Goal: Task Accomplishment & Management: Manage account settings

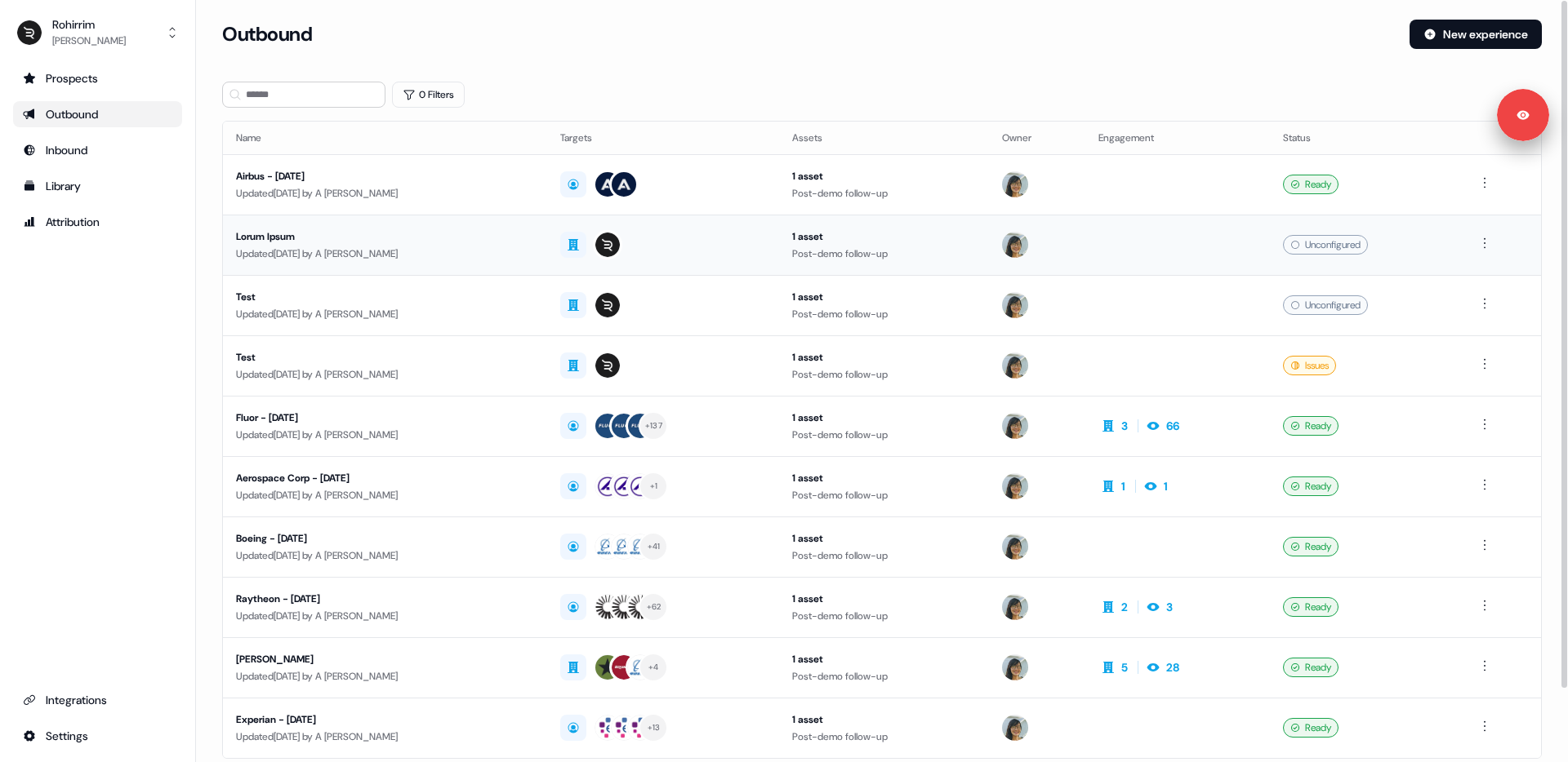
drag, startPoint x: 515, startPoint y: 260, endPoint x: 529, endPoint y: 255, distance: 14.9
click at [529, 255] on td "Lorum Ipsum Updated [DATE] by A [PERSON_NAME]" at bounding box center [385, 245] width 324 height 60
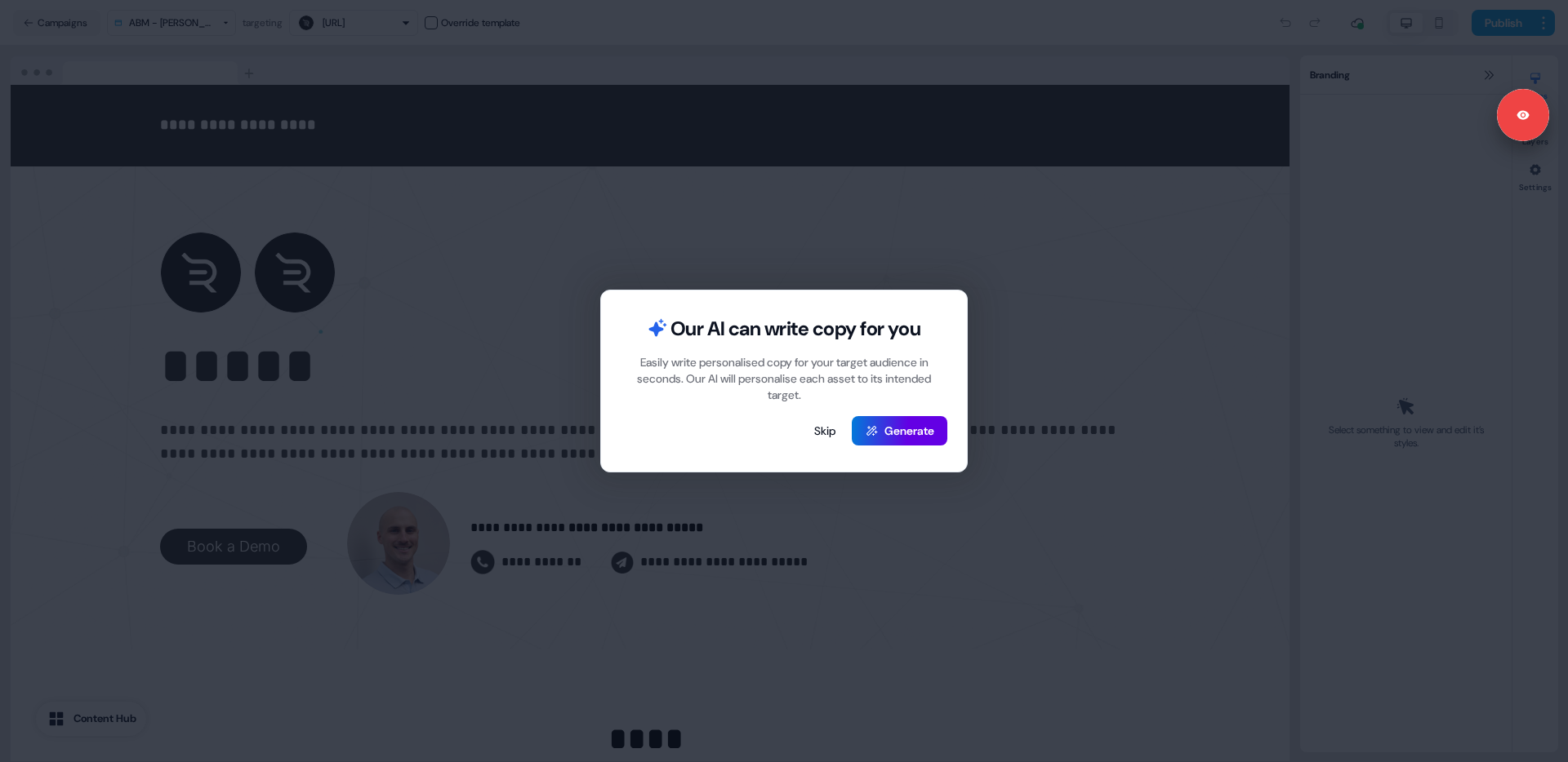
click at [606, 220] on div "Our AI can write copy for you Easily write personalised copy for your target au…" at bounding box center [784, 381] width 1568 height 762
click at [829, 436] on button "Skip" at bounding box center [825, 431] width 48 height 29
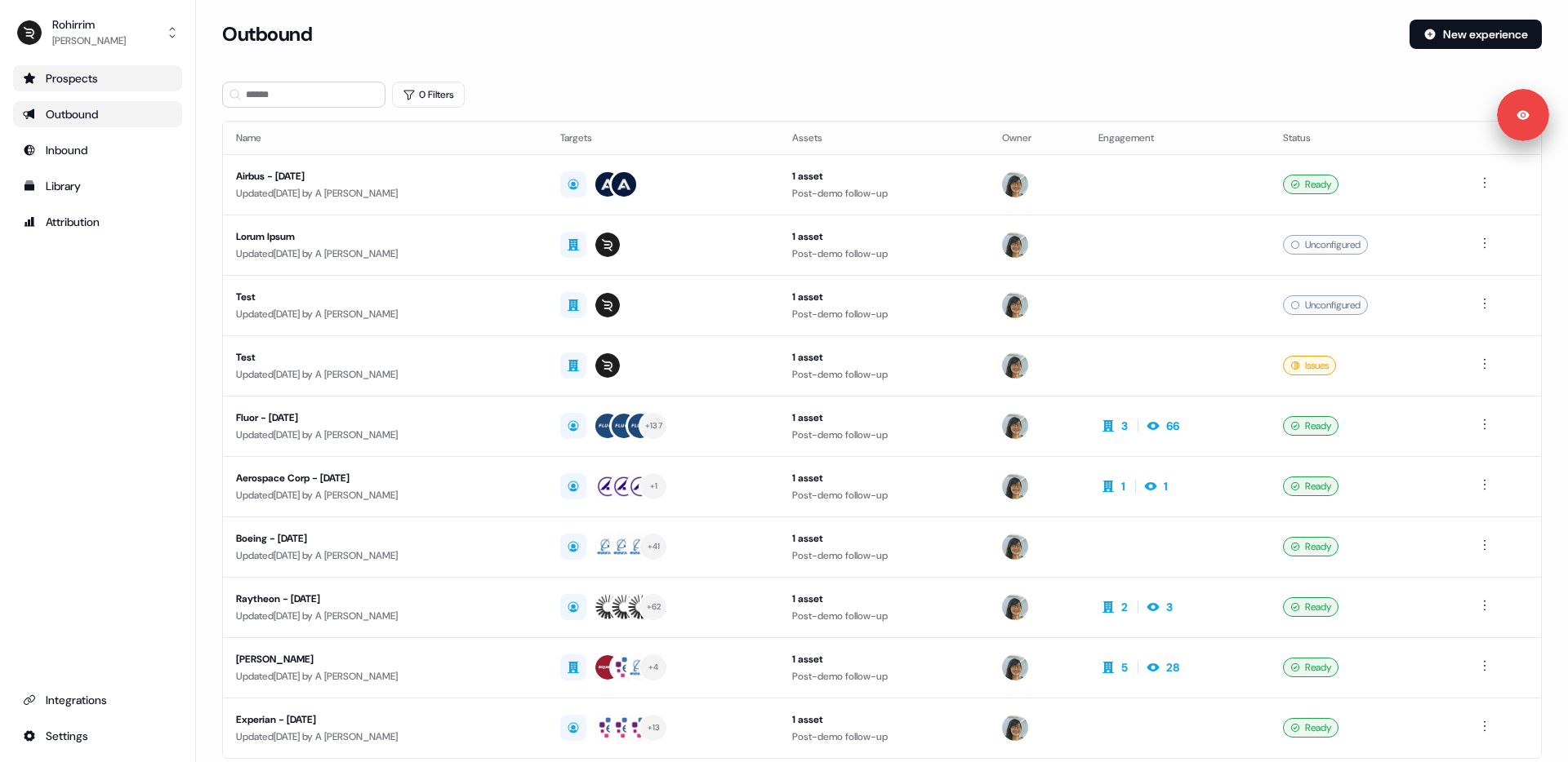
click at [89, 82] on div "Prospects" at bounding box center [97, 79] width 149 height 16
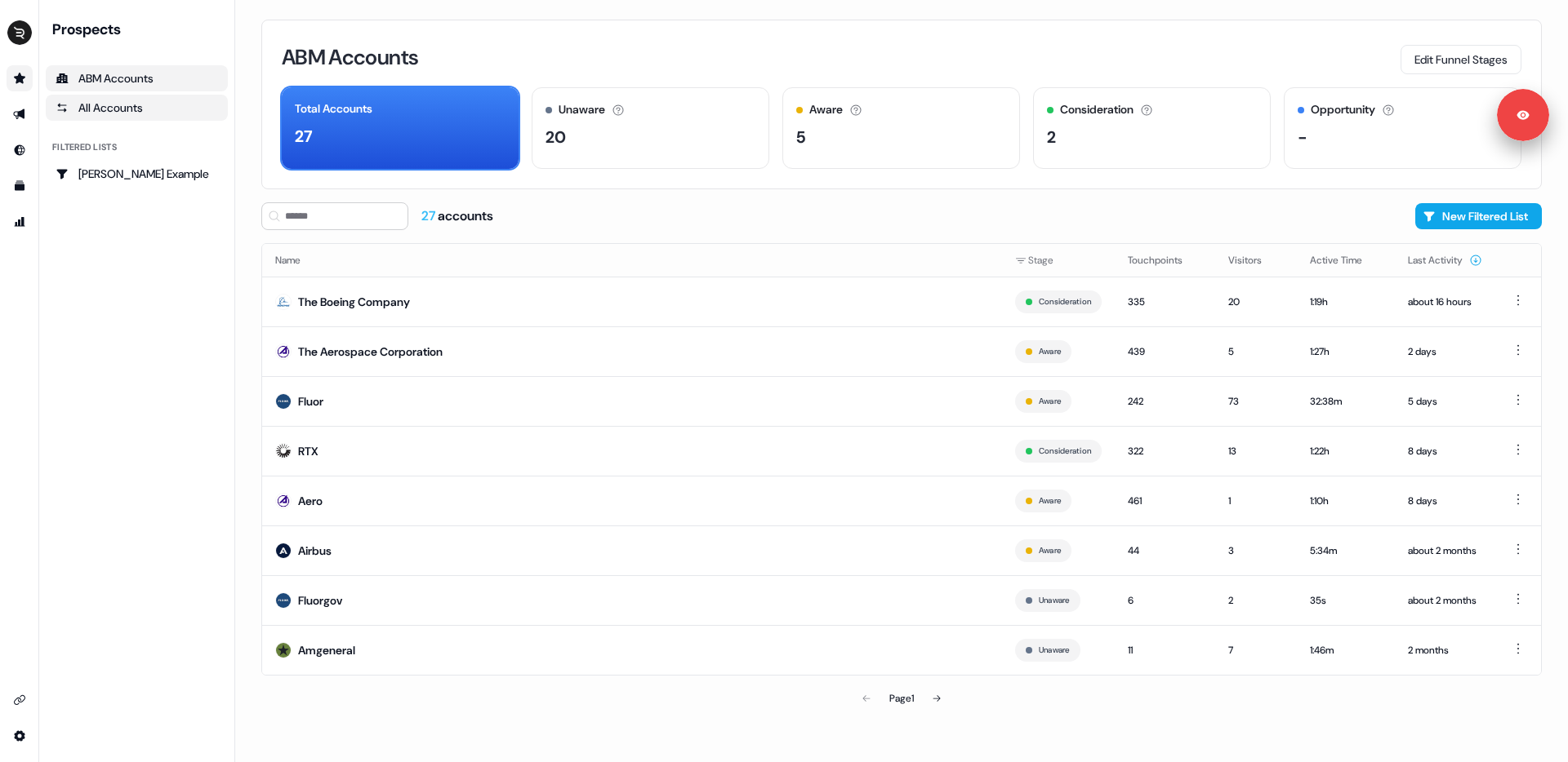
click at [126, 105] on div "All Accounts" at bounding box center [137, 108] width 163 height 16
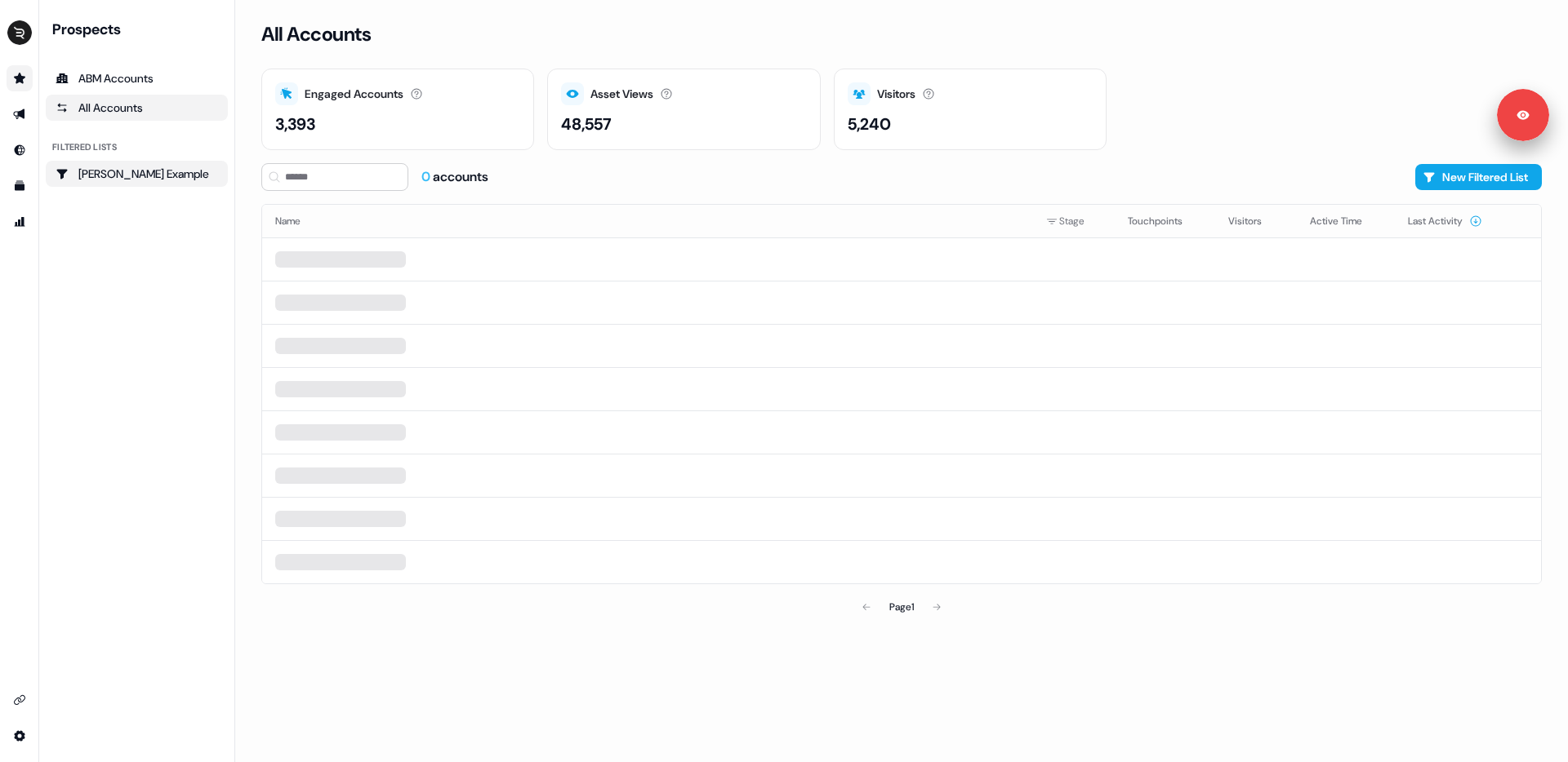
click at [113, 177] on div "[PERSON_NAME] Example" at bounding box center [137, 174] width 163 height 16
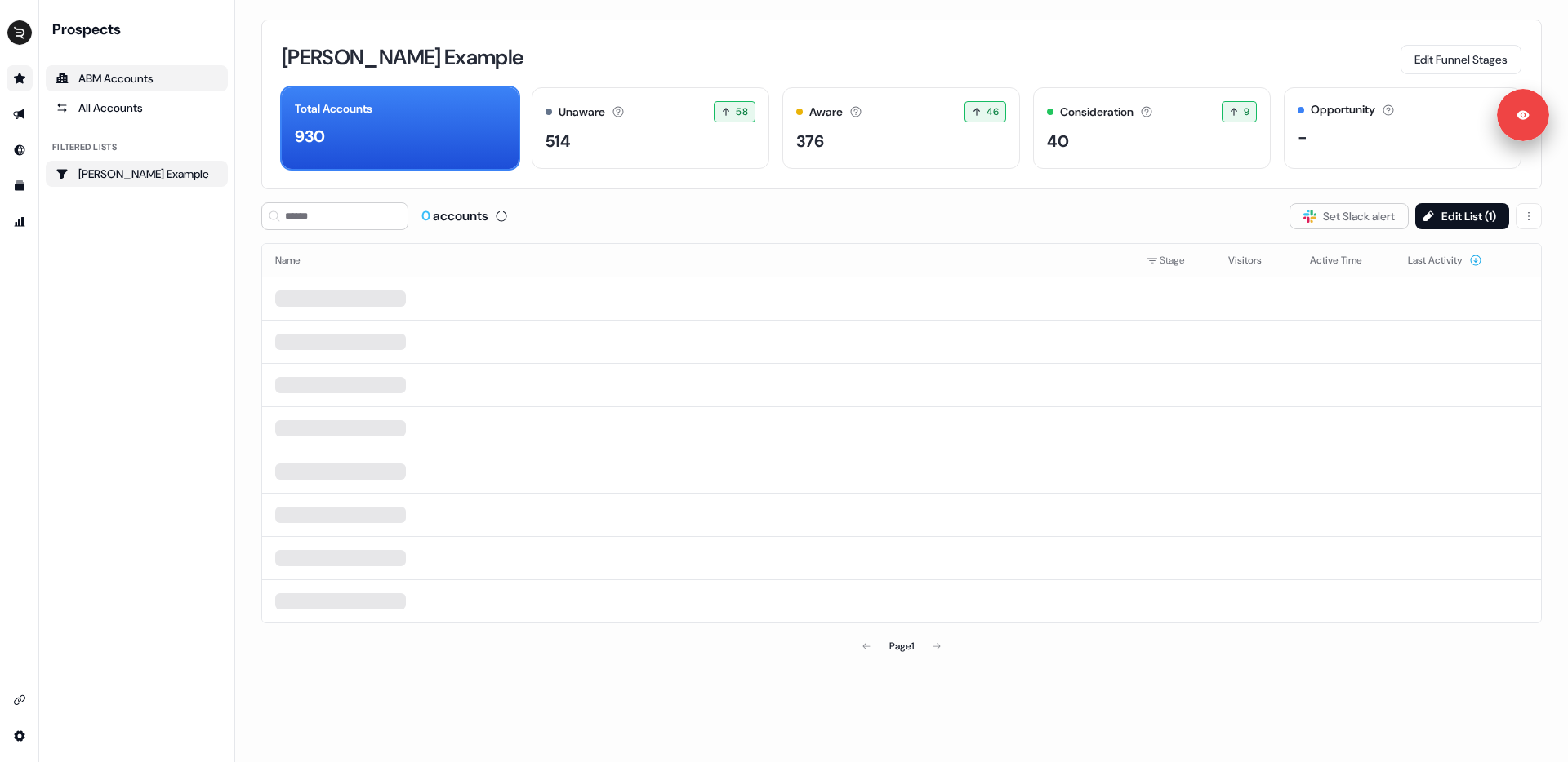
click at [123, 80] on div "ABM Accounts" at bounding box center [137, 79] width 163 height 16
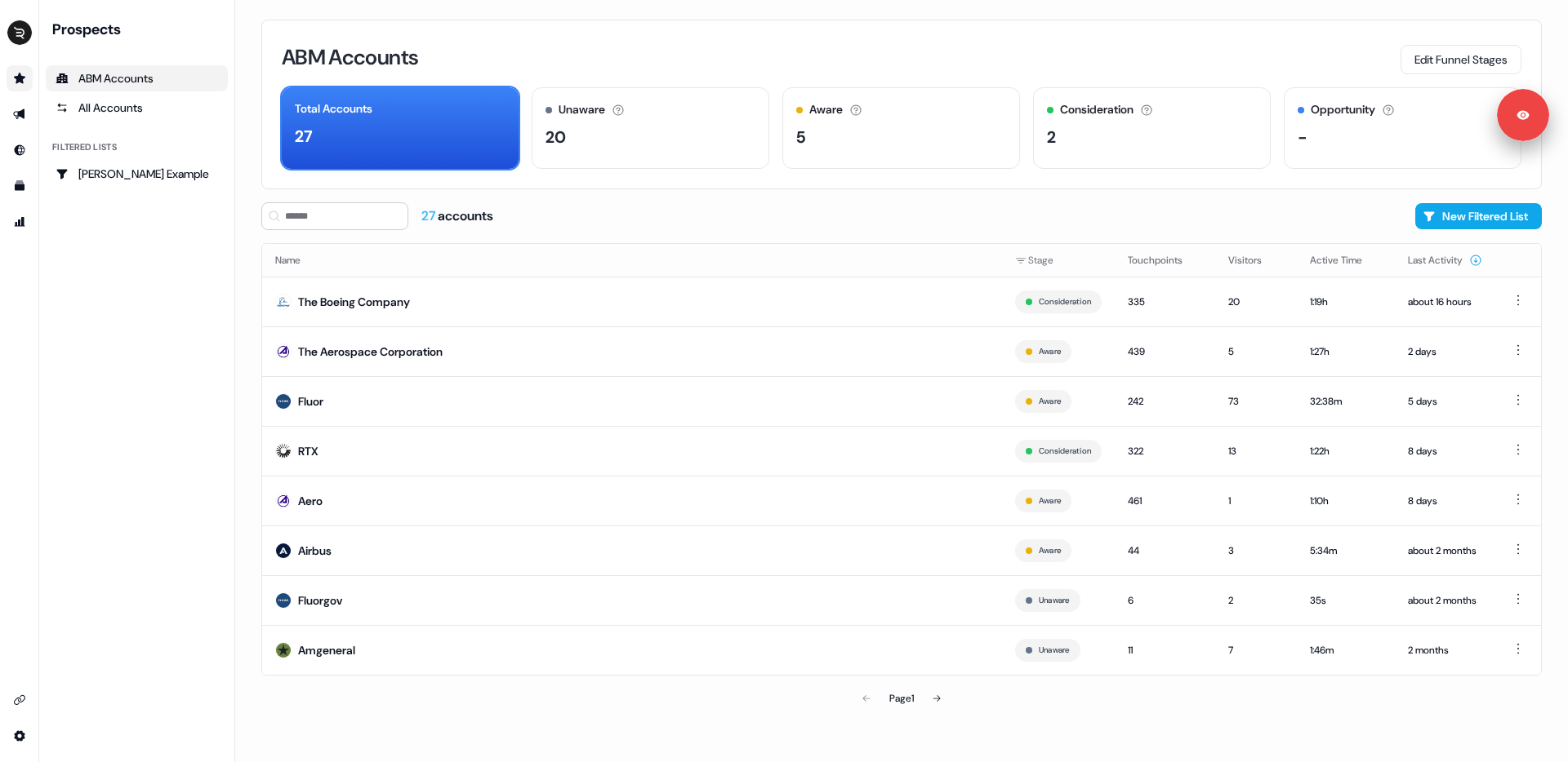
click at [20, 78] on icon "Go to prospects" at bounding box center [19, 78] width 11 height 11
click at [25, 117] on icon "Go to outbound experience" at bounding box center [19, 114] width 13 height 13
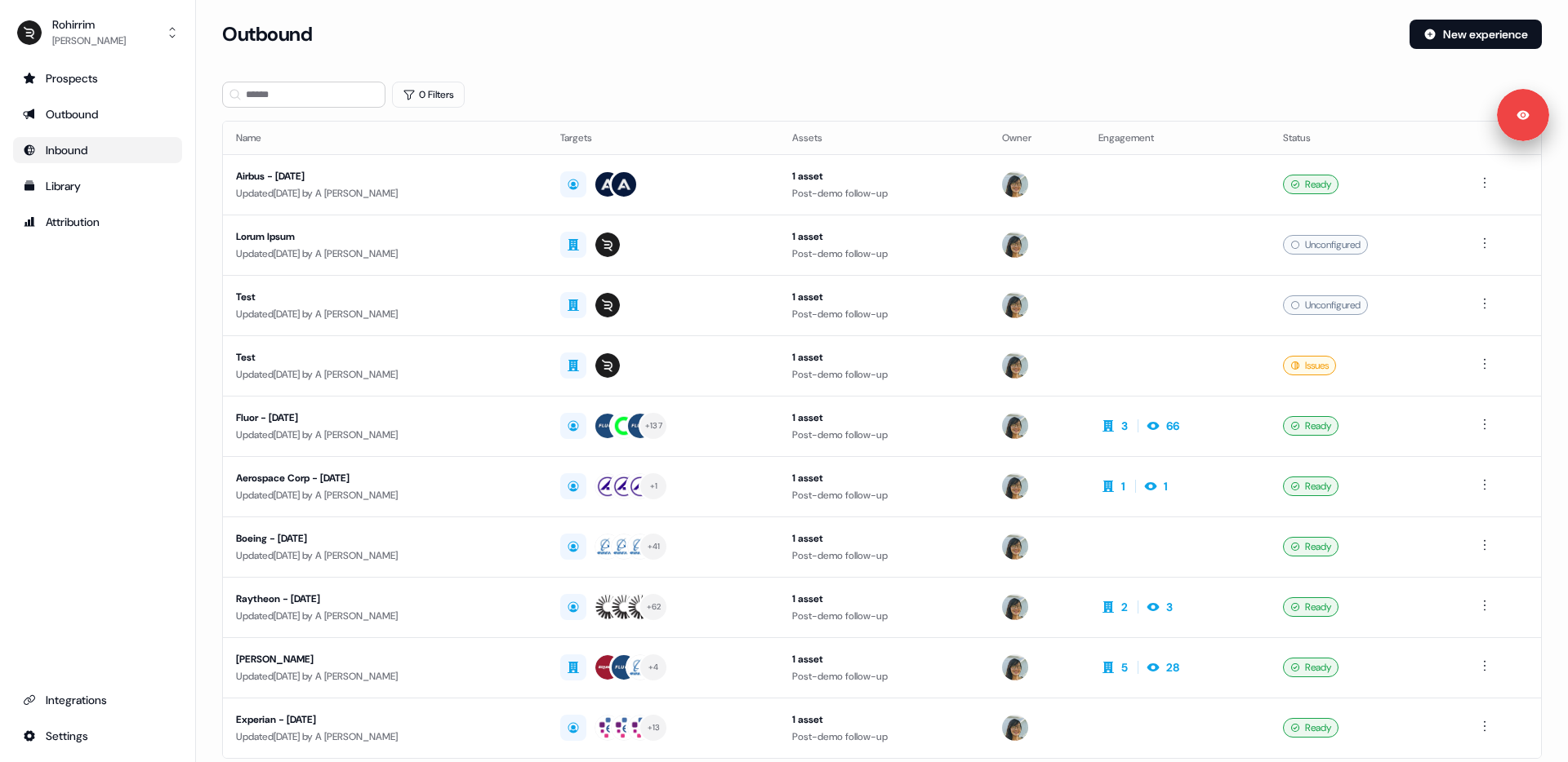
click at [57, 155] on div "Inbound" at bounding box center [97, 150] width 149 height 16
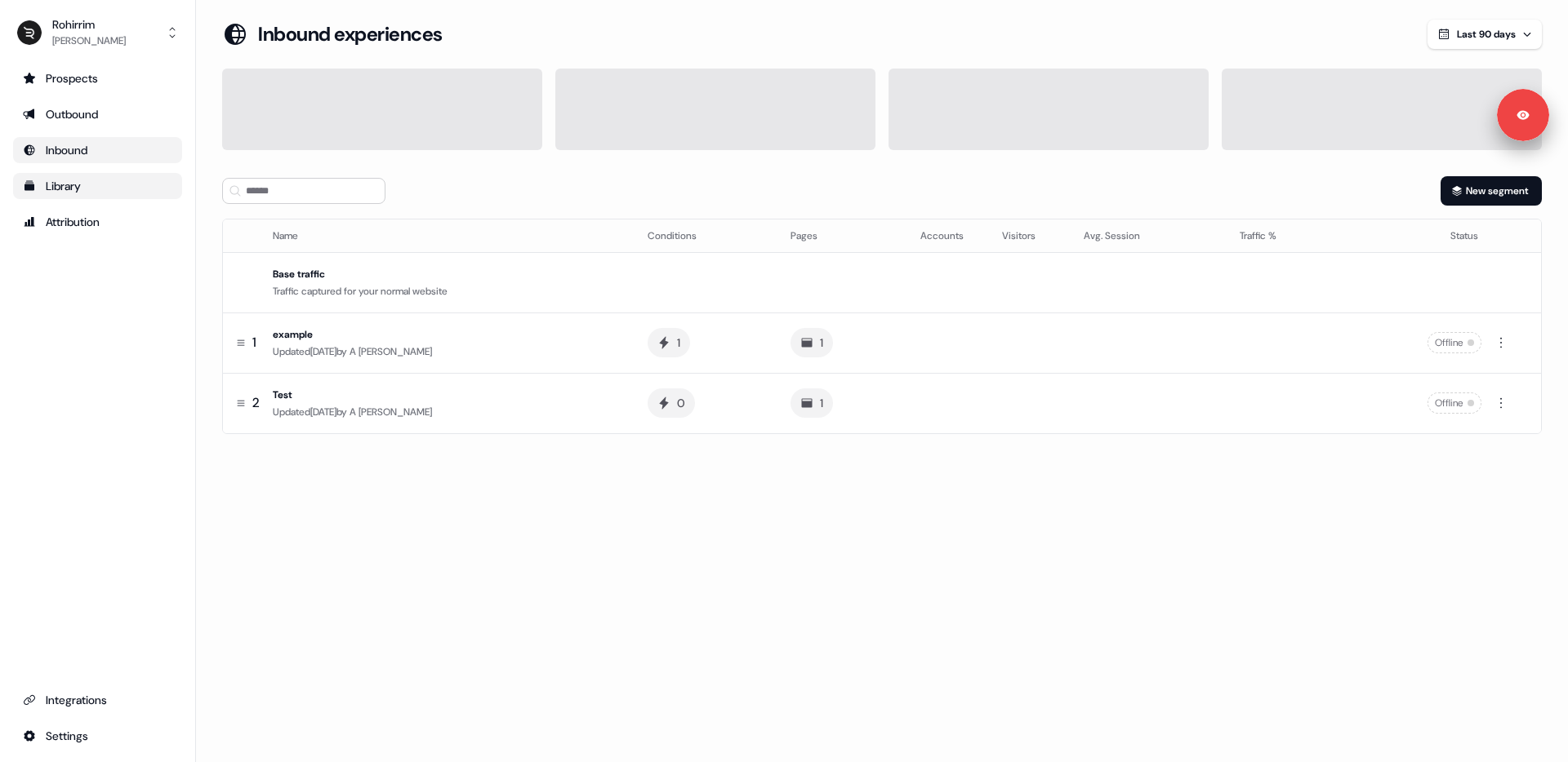
click at [57, 191] on div "Library" at bounding box center [97, 186] width 149 height 16
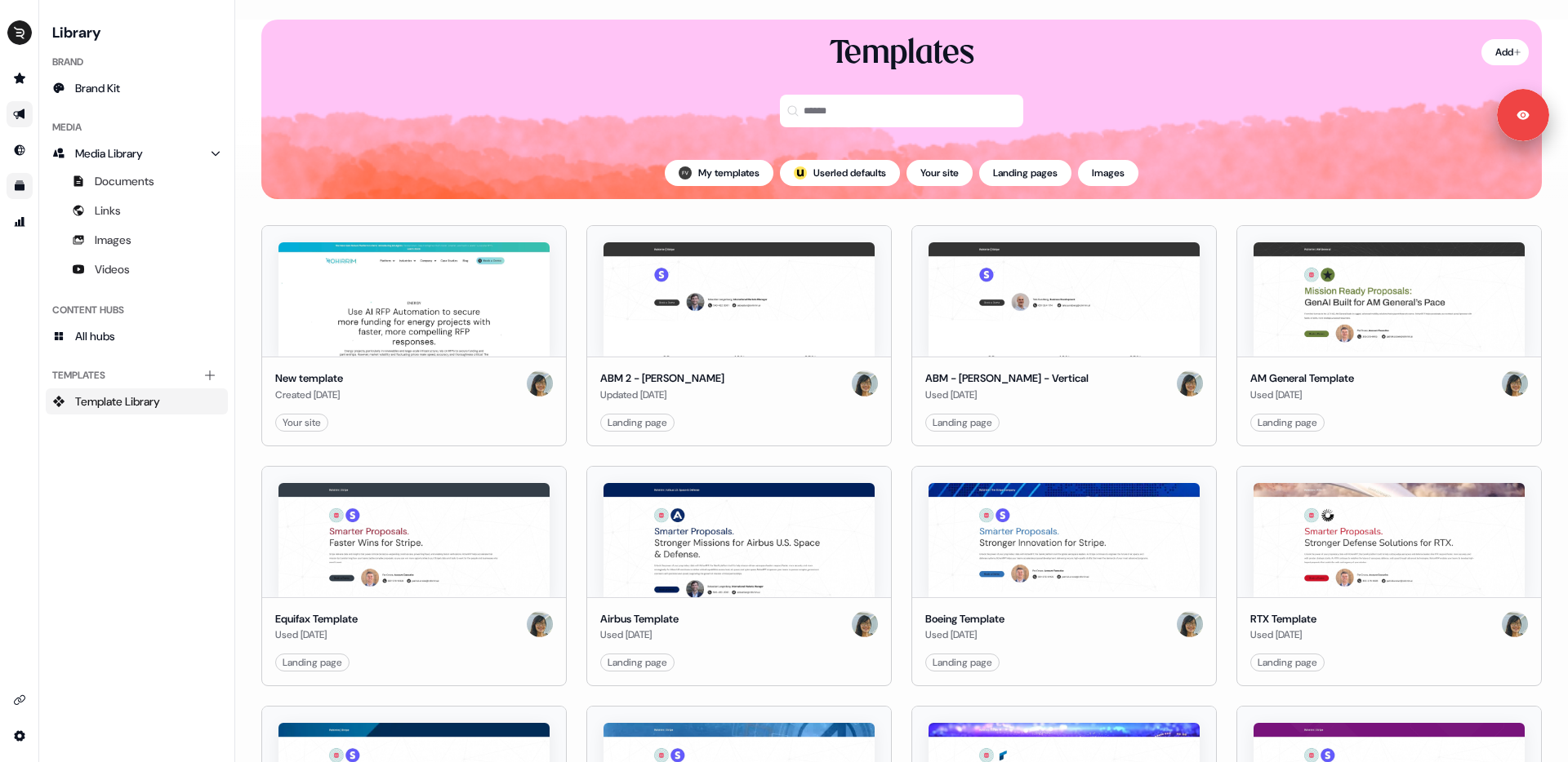
click at [22, 104] on link "Go to outbound experience" at bounding box center [19, 114] width 27 height 27
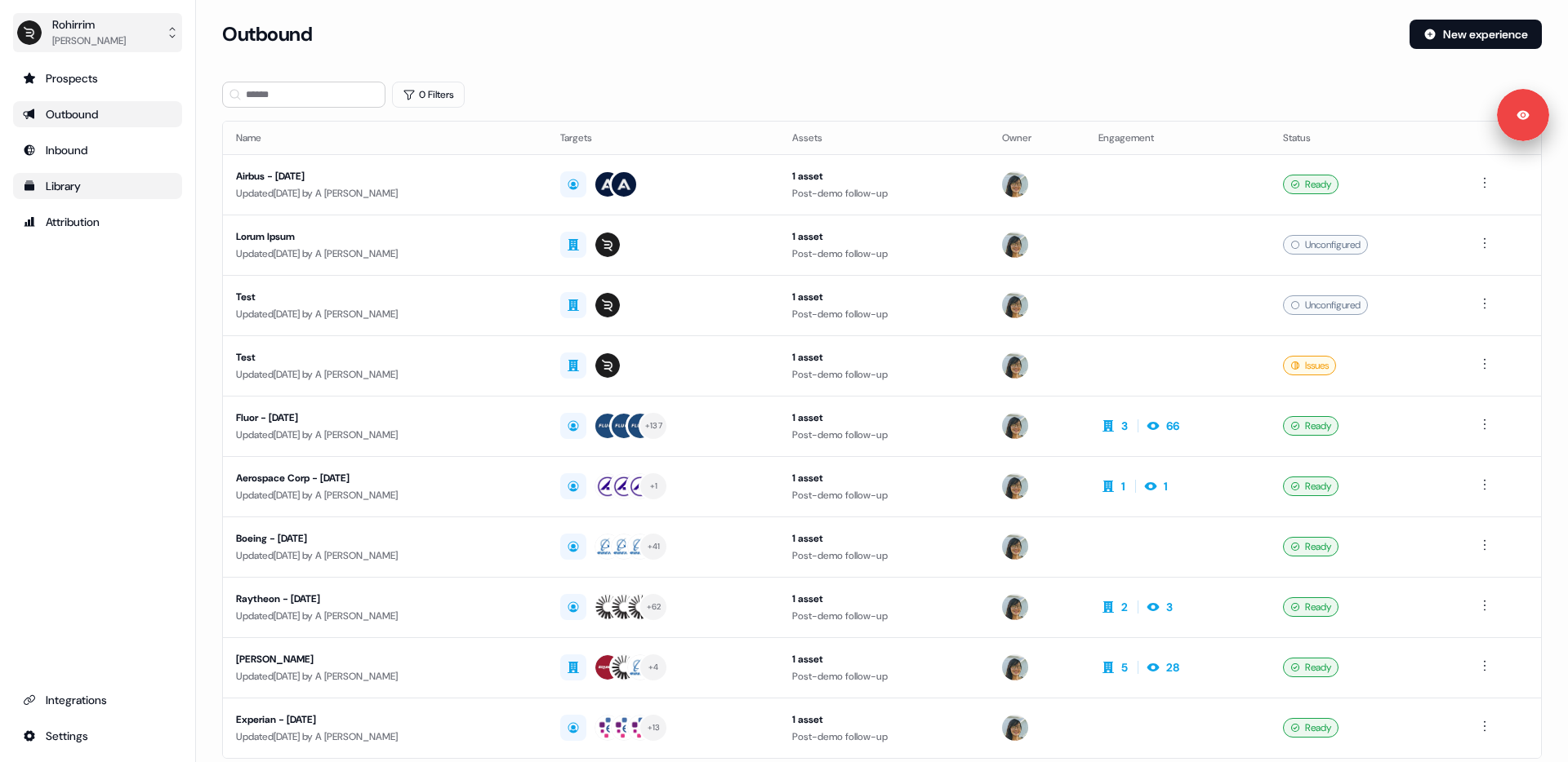
click at [98, 27] on div "Rohirrim" at bounding box center [89, 25] width 73 height 16
click at [64, 127] on div "Logout" at bounding box center [97, 135] width 156 height 29
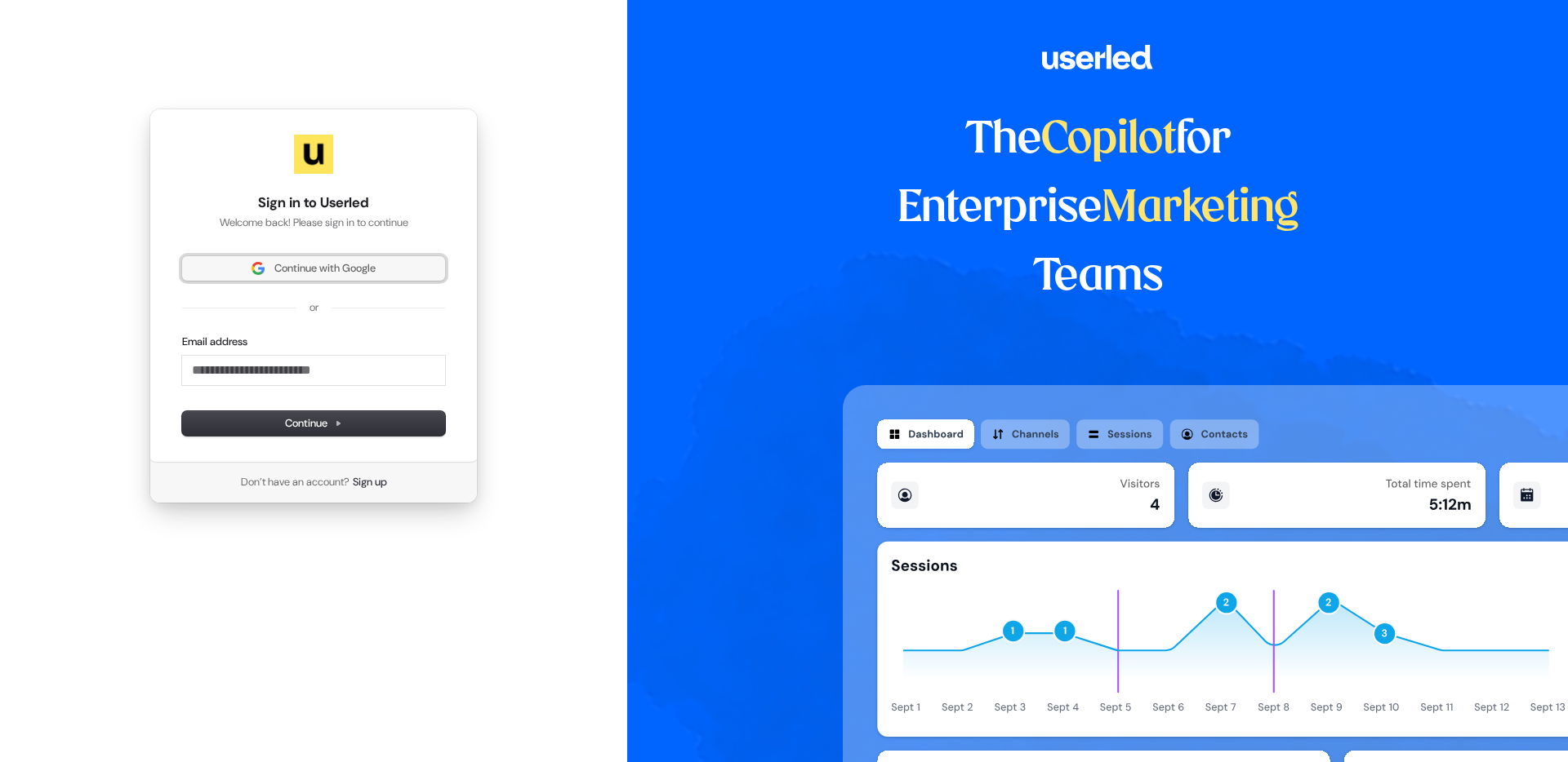
click at [278, 275] on span "Continue with Google" at bounding box center [325, 268] width 102 height 15
